Goal: Check status: Check status

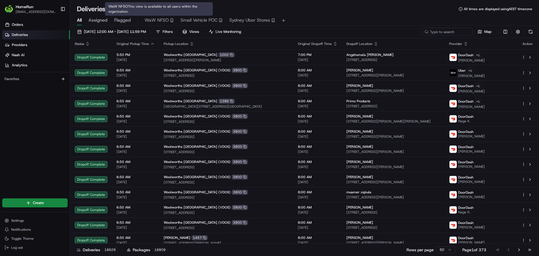
type input "36T86500678"
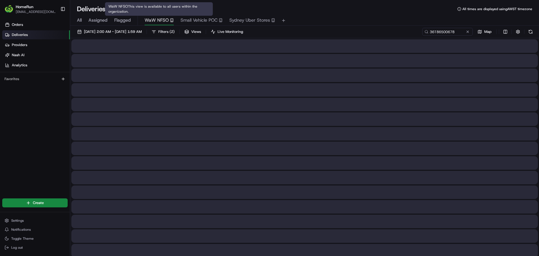
drag, startPoint x: 156, startPoint y: 20, endPoint x: 165, endPoint y: 19, distance: 9.6
click at [158, 19] on span "WaW NFSO" at bounding box center [157, 20] width 24 height 7
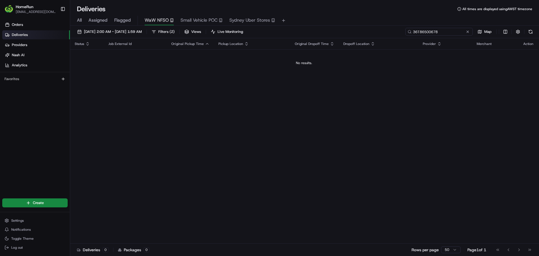
drag, startPoint x: 453, startPoint y: 31, endPoint x: 422, endPoint y: 31, distance: 30.9
click at [422, 31] on input "36T86500678" at bounding box center [438, 32] width 67 height 8
click at [410, 31] on div "36T86500678" at bounding box center [438, 32] width 67 height 8
click at [469, 30] on button at bounding box center [468, 32] width 6 height 6
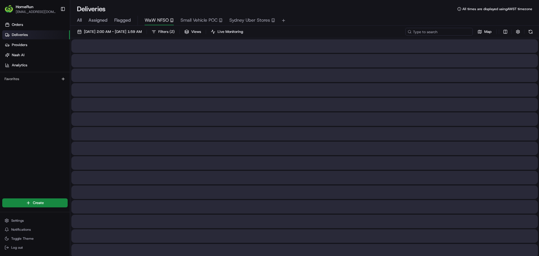
click at [448, 33] on input at bounding box center [438, 32] width 67 height 8
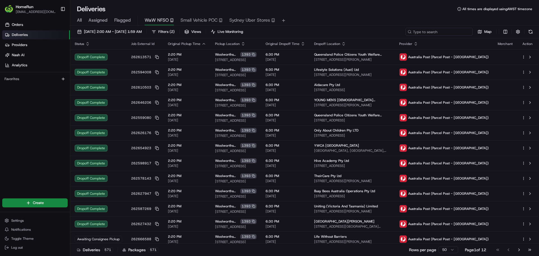
paste input "265320510"
type input "265320510"
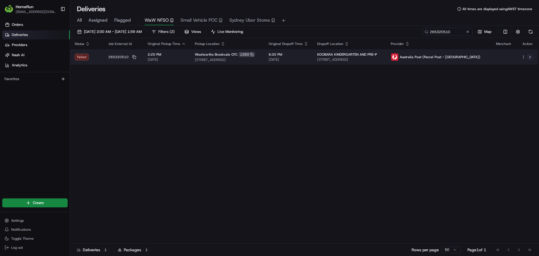
click at [529, 56] on button at bounding box center [529, 57] width 7 height 7
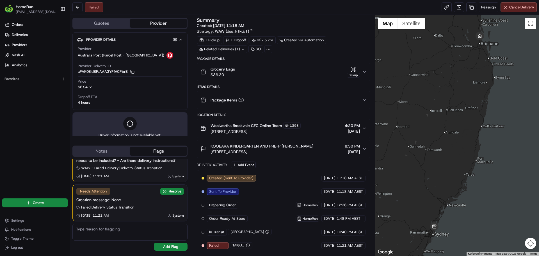
scroll to position [14, 0]
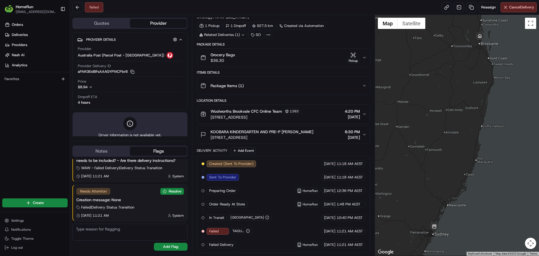
click at [267, 35] on icon at bounding box center [268, 34] width 5 height 5
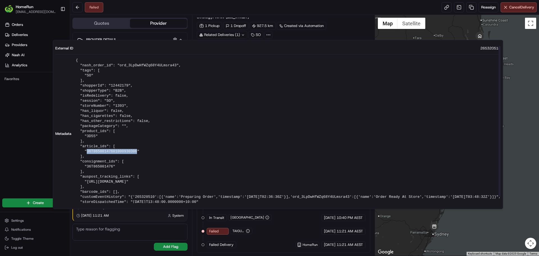
drag, startPoint x: 86, startPoint y: 151, endPoint x: 131, endPoint y: 151, distance: 45.2
click at [131, 151] on pre "{ "nash_order_id": "ord_3LpDwHfWZq68Y4ULmsra43", "tags": [ "SO" ], "shopperId":…" at bounding box center [288, 134] width 425 height 152
copy pre "36T86500147601000930306"
